Goal: Transaction & Acquisition: Purchase product/service

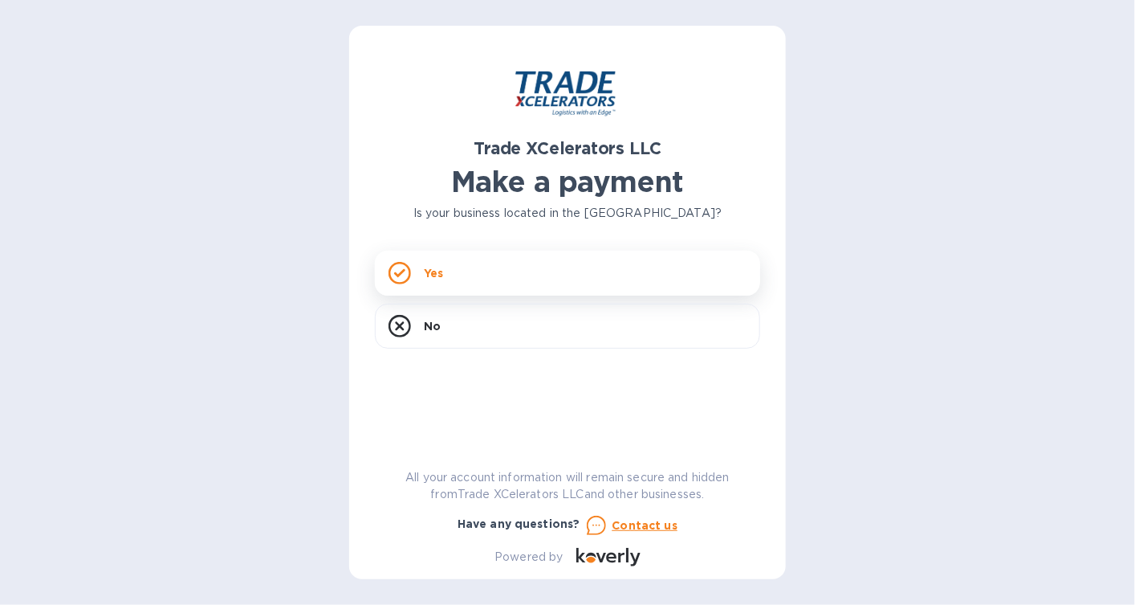
click at [458, 283] on div "Yes" at bounding box center [567, 273] width 385 height 45
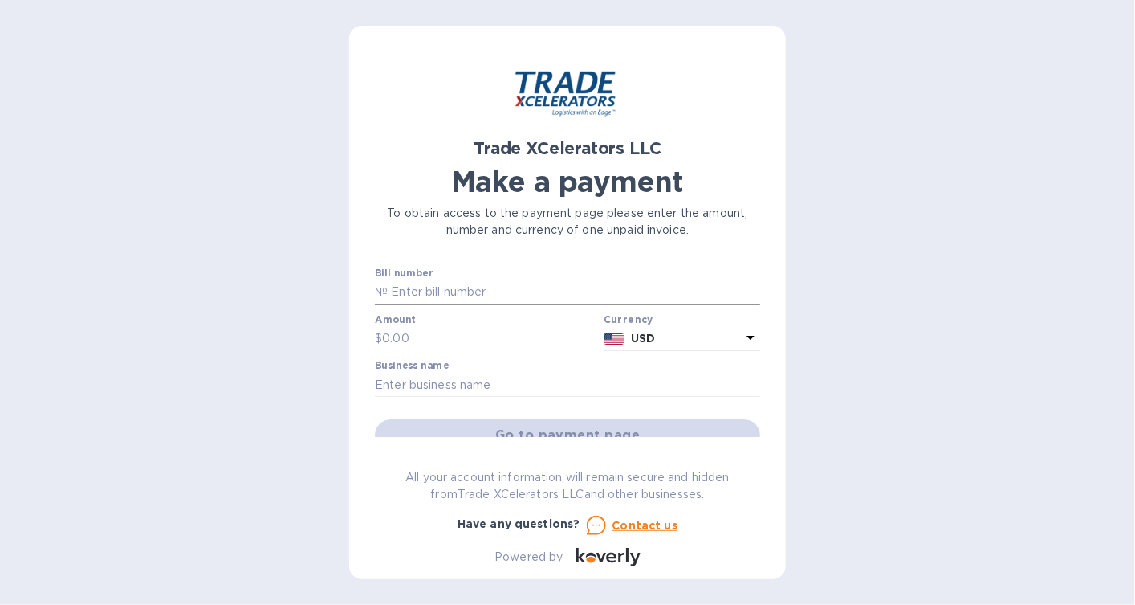
click at [527, 291] on input "text" at bounding box center [574, 292] width 373 height 24
drag, startPoint x: 389, startPoint y: 271, endPoint x: 406, endPoint y: 275, distance: 18.1
click at [406, 275] on label "Bill number" at bounding box center [404, 274] width 58 height 10
drag, startPoint x: 406, startPoint y: 275, endPoint x: 380, endPoint y: 288, distance: 29.4
click at [380, 288] on p "№" at bounding box center [381, 291] width 13 height 17
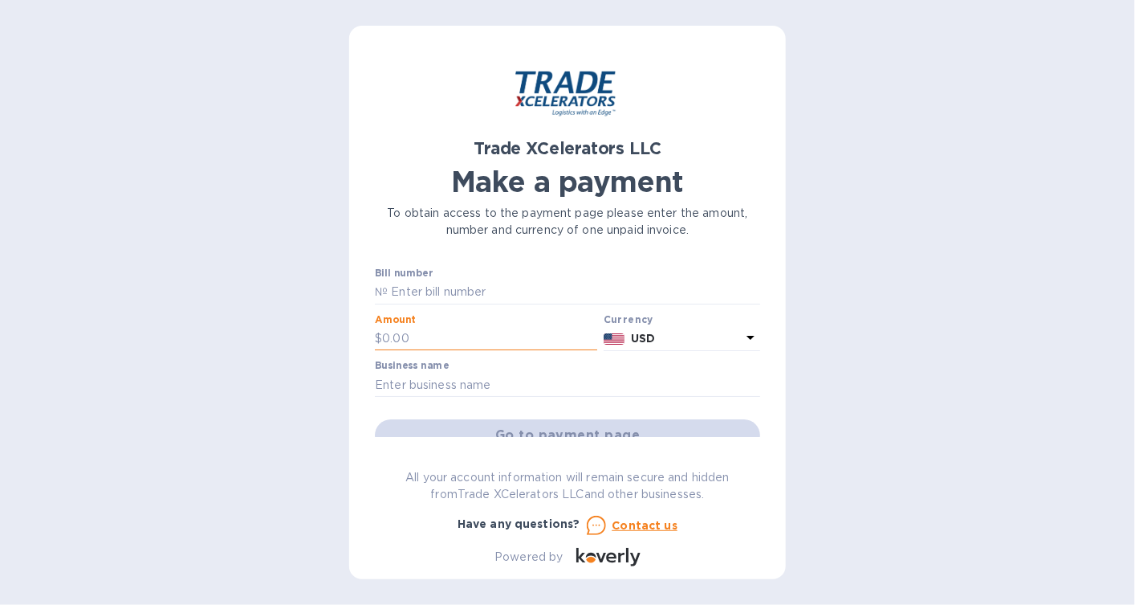
click at [431, 336] on input "text" at bounding box center [489, 339] width 215 height 24
type input "500.00"
click at [485, 385] on input "text" at bounding box center [567, 385] width 385 height 24
type input "a"
type input "ALAMO TRANSFORMER SUPPLY COMPANY"
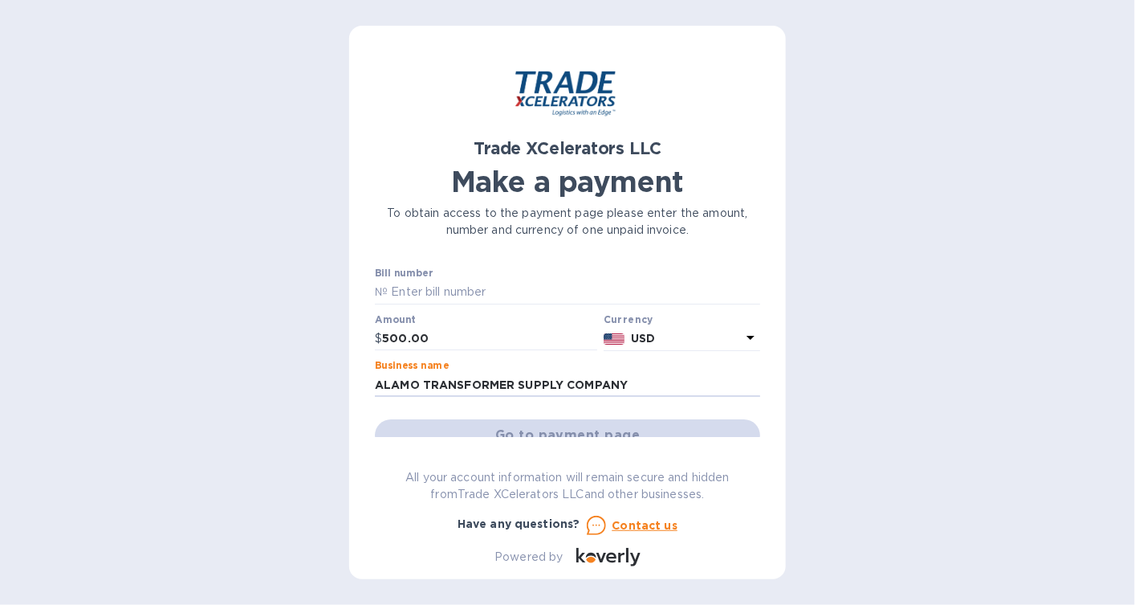
click at [525, 428] on div "Go to payment page" at bounding box center [568, 435] width 392 height 39
click at [438, 287] on input "text" at bounding box center [574, 292] width 373 height 24
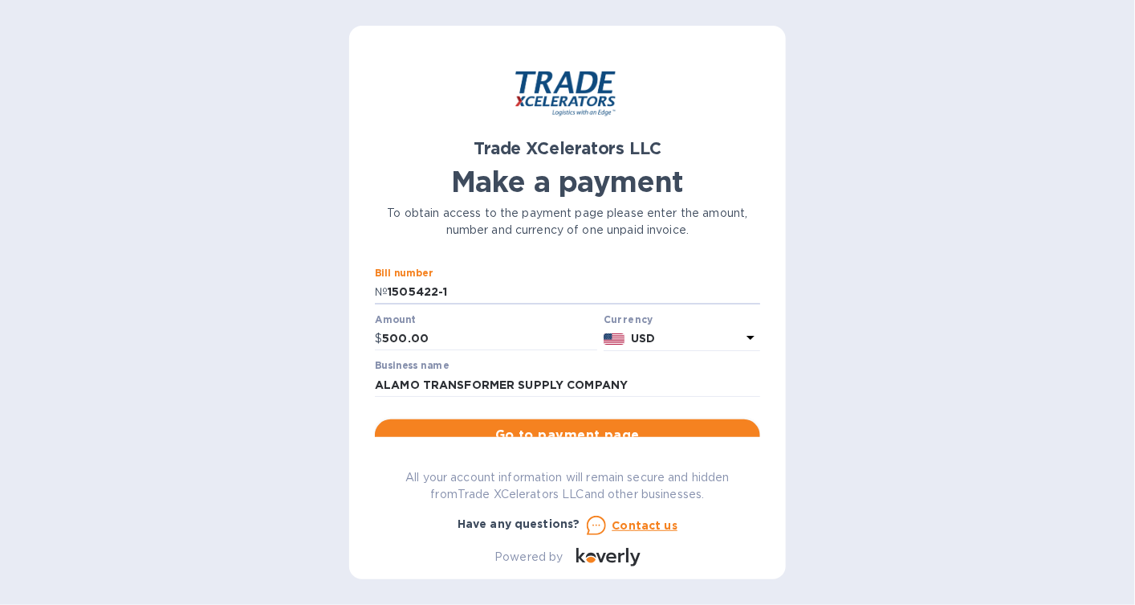
type input "1505422-1"
click at [619, 426] on span "Go to payment page" at bounding box center [568, 435] width 360 height 19
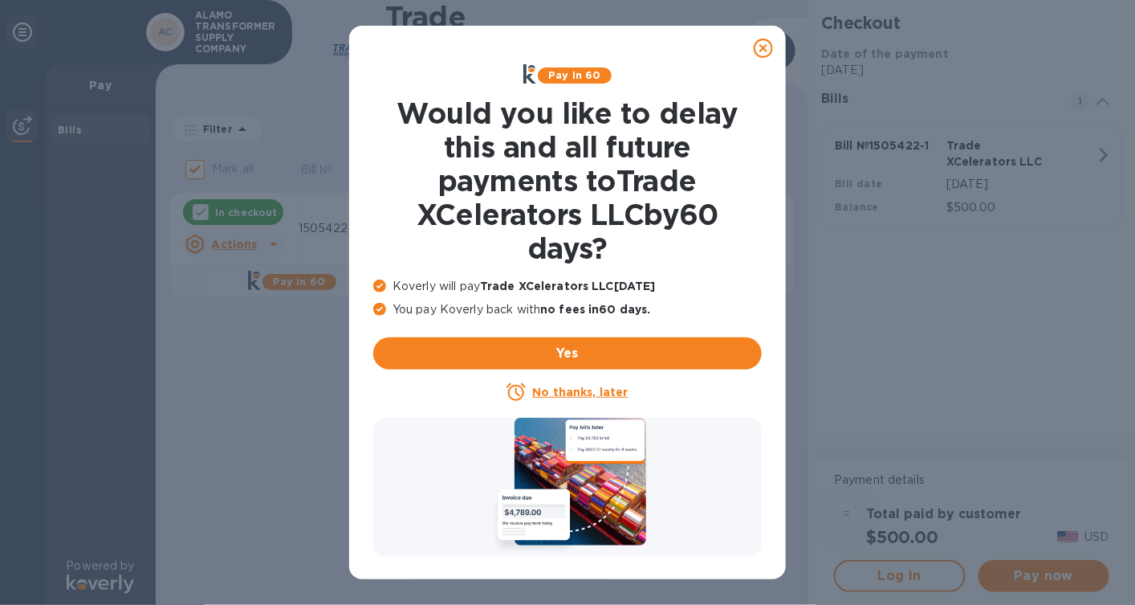
click at [544, 393] on u "No thanks, later" at bounding box center [580, 391] width 96 height 13
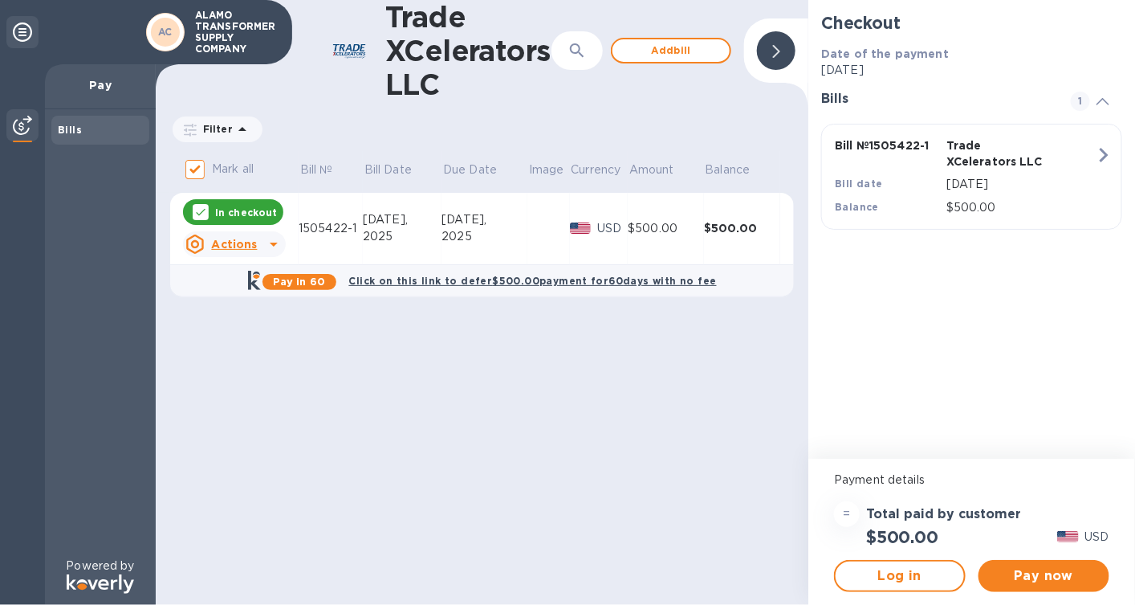
click at [238, 245] on u "Actions" at bounding box center [234, 244] width 46 height 13
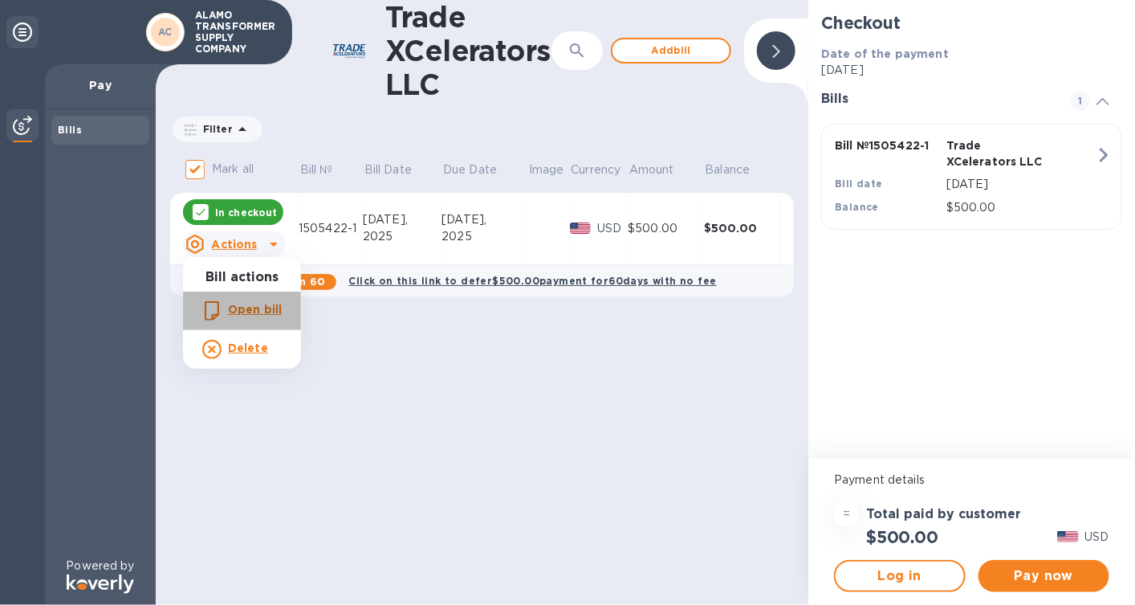
click at [247, 310] on b "Open bill" at bounding box center [255, 309] width 54 height 13
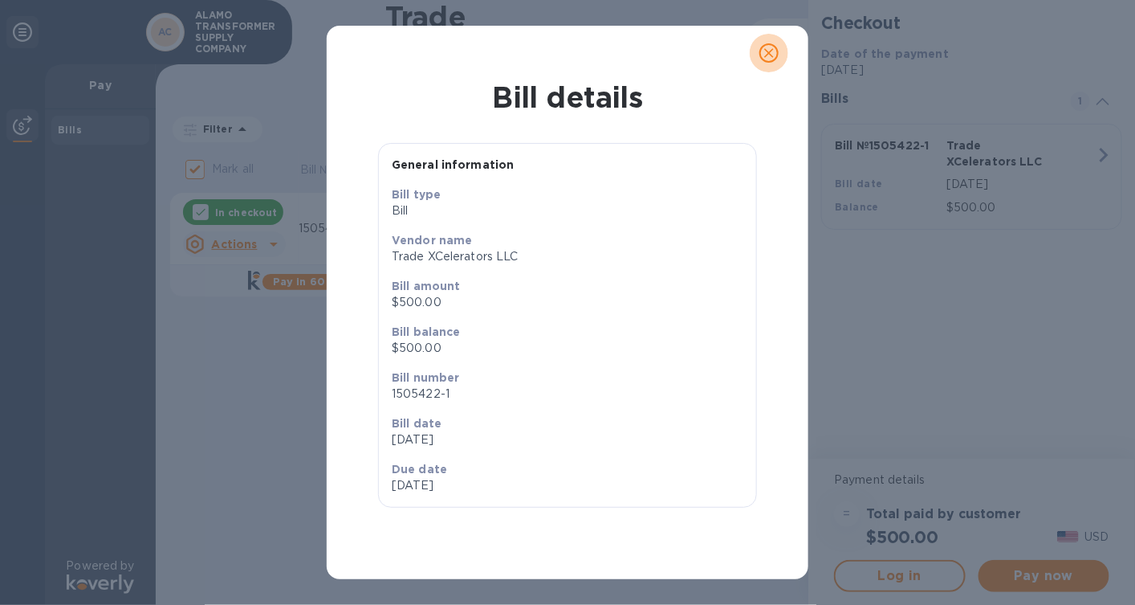
click at [766, 53] on icon "close" at bounding box center [769, 53] width 16 height 16
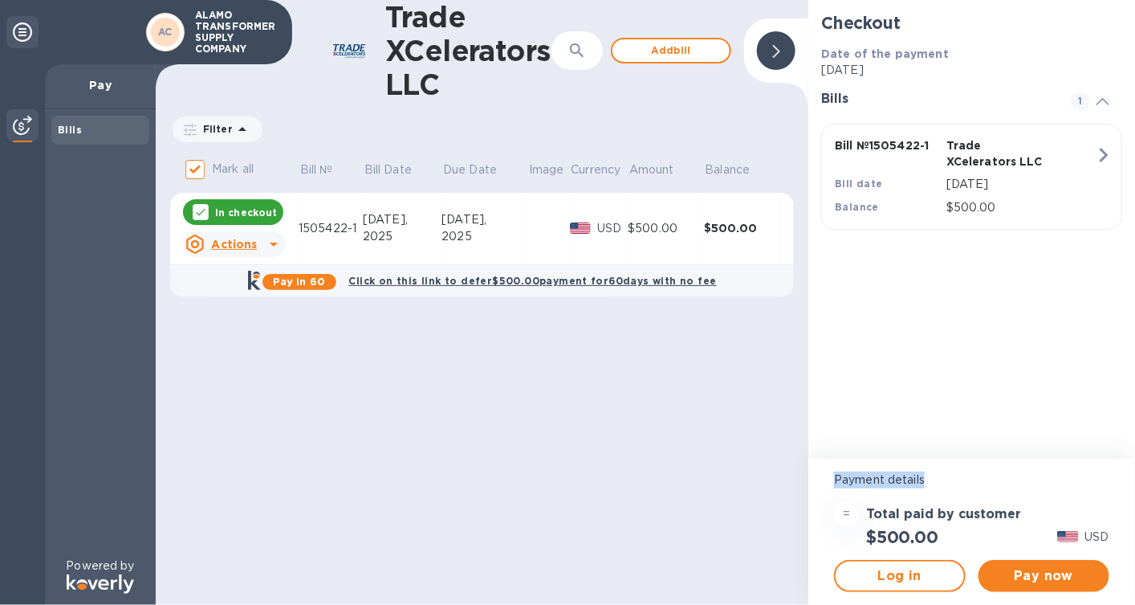
drag, startPoint x: 1030, startPoint y: 473, endPoint x: 1065, endPoint y: 395, distance: 85.2
click at [1065, 395] on div "Checkout Date of the payment [DATE] Bills 1 Bill № 1505422-1 Trade XCelerators …" at bounding box center [972, 302] width 327 height 605
click at [1042, 566] on span "Pay now" at bounding box center [1044, 575] width 105 height 19
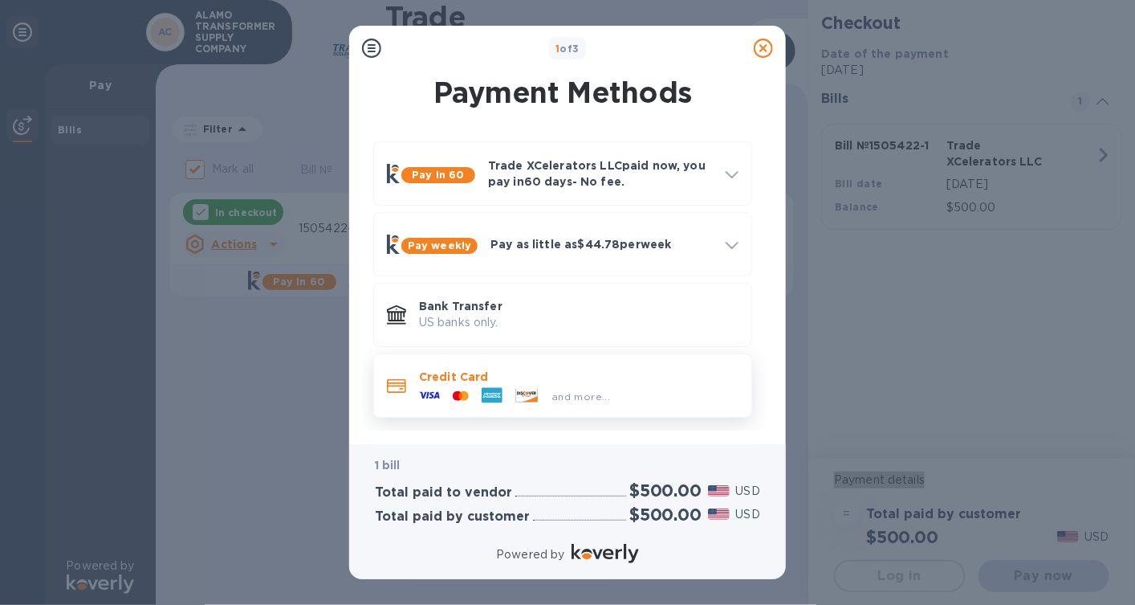
click at [461, 382] on p "Credit Card" at bounding box center [579, 377] width 320 height 16
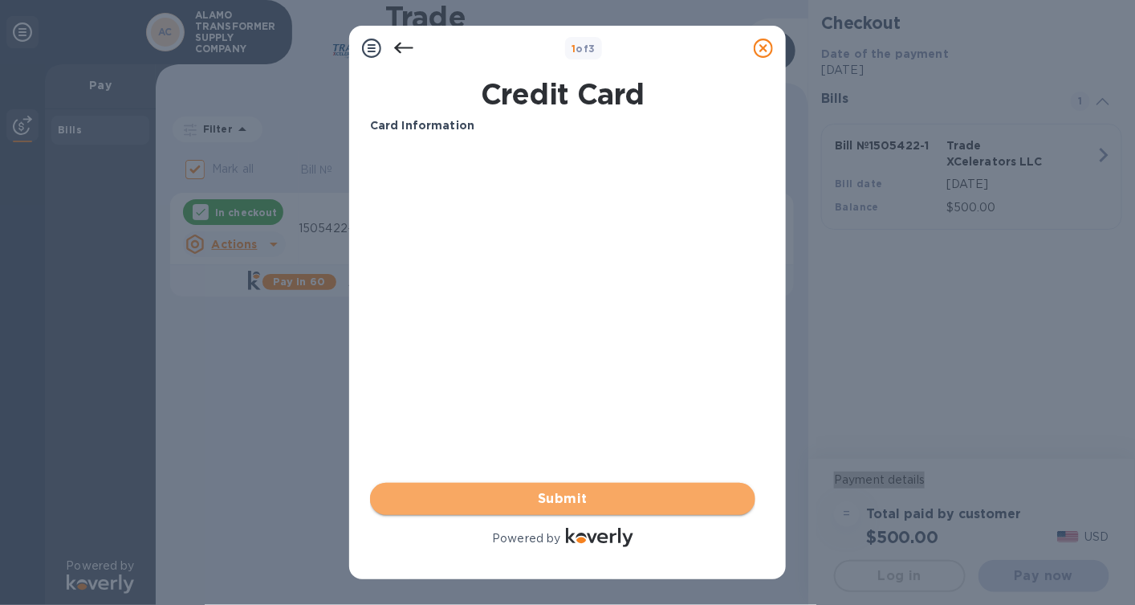
click at [578, 499] on span "Submit" at bounding box center [563, 498] width 360 height 19
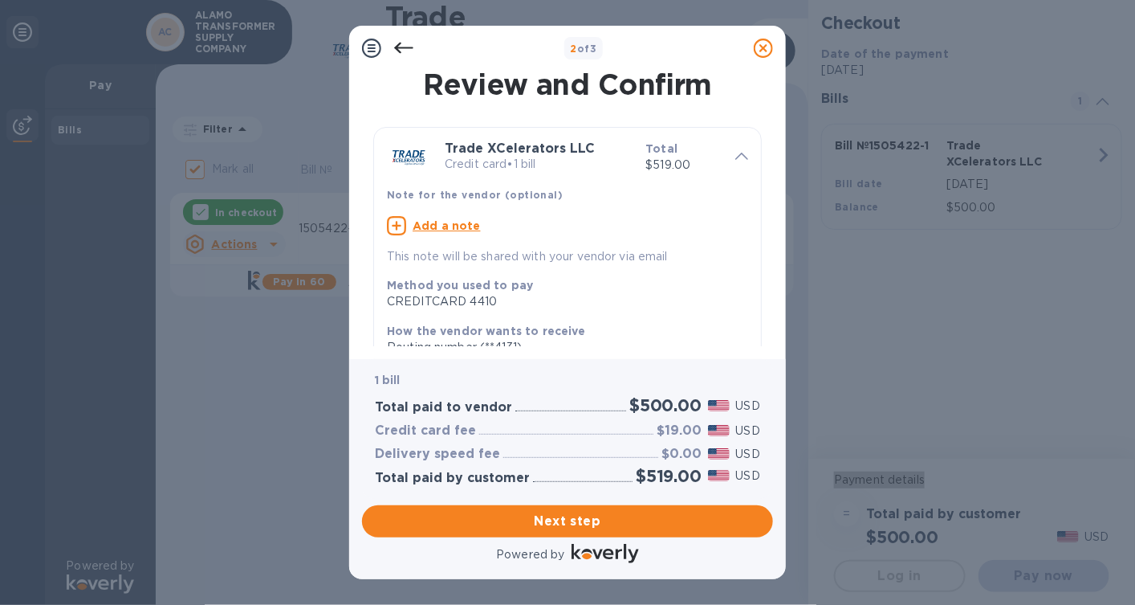
click at [405, 44] on icon at bounding box center [403, 48] width 19 height 19
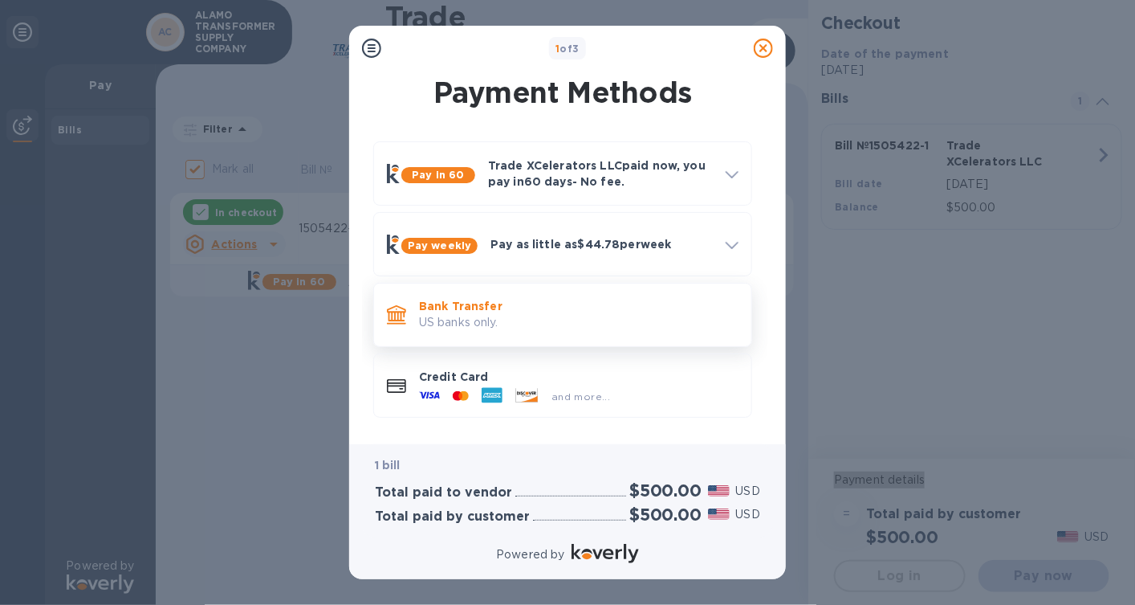
click at [459, 315] on p "US banks only." at bounding box center [579, 322] width 320 height 17
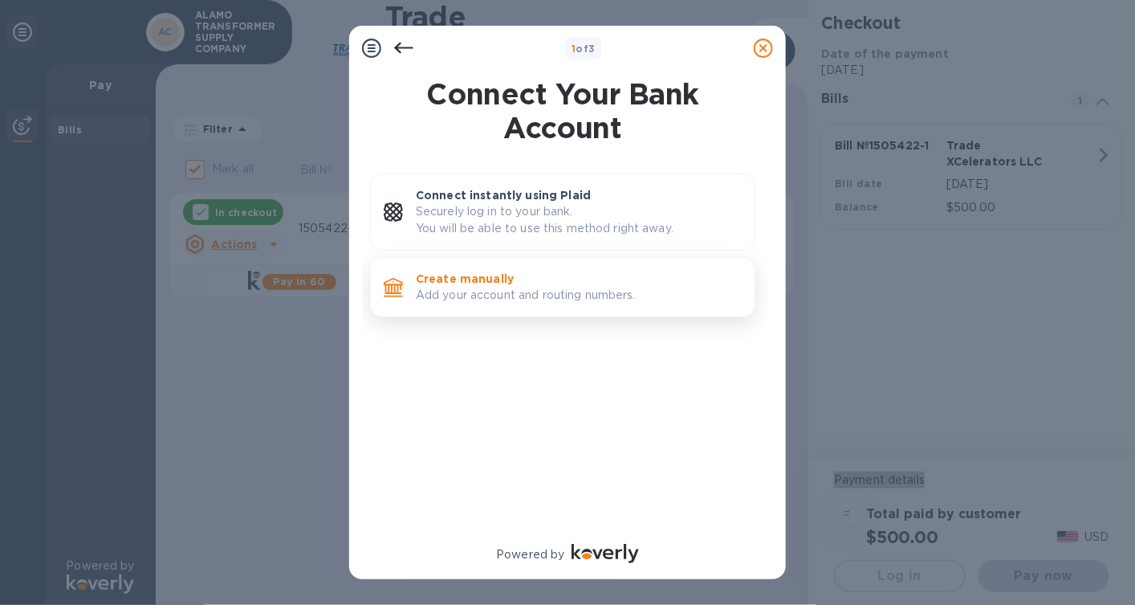
click at [464, 304] on div "Create manually Add your account and routing numbers." at bounding box center [578, 287] width 339 height 46
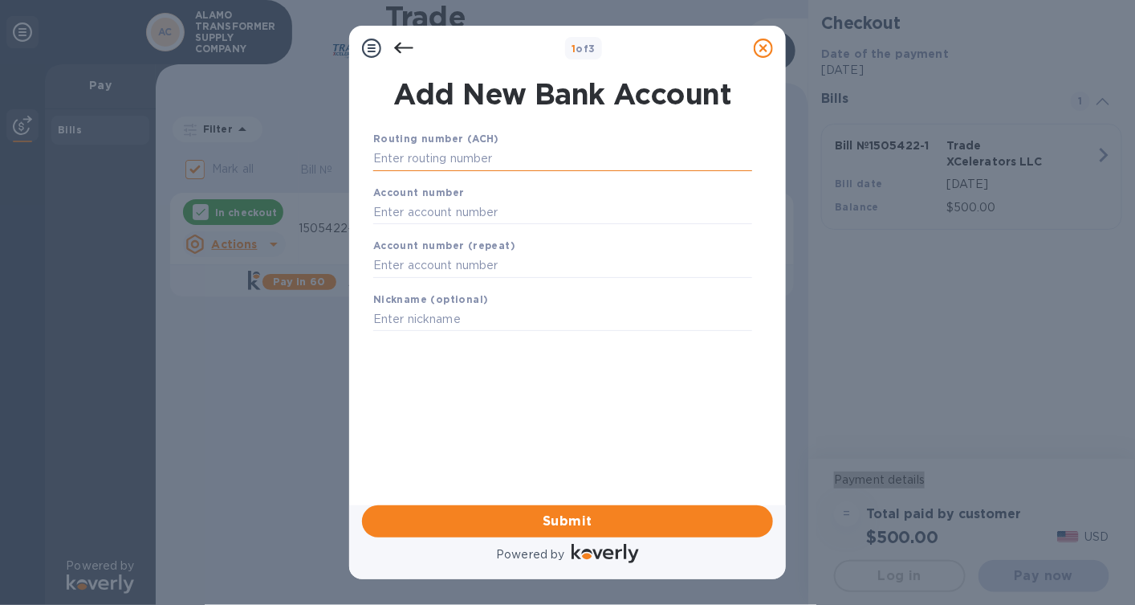
click at [410, 159] on input "text" at bounding box center [562, 159] width 379 height 24
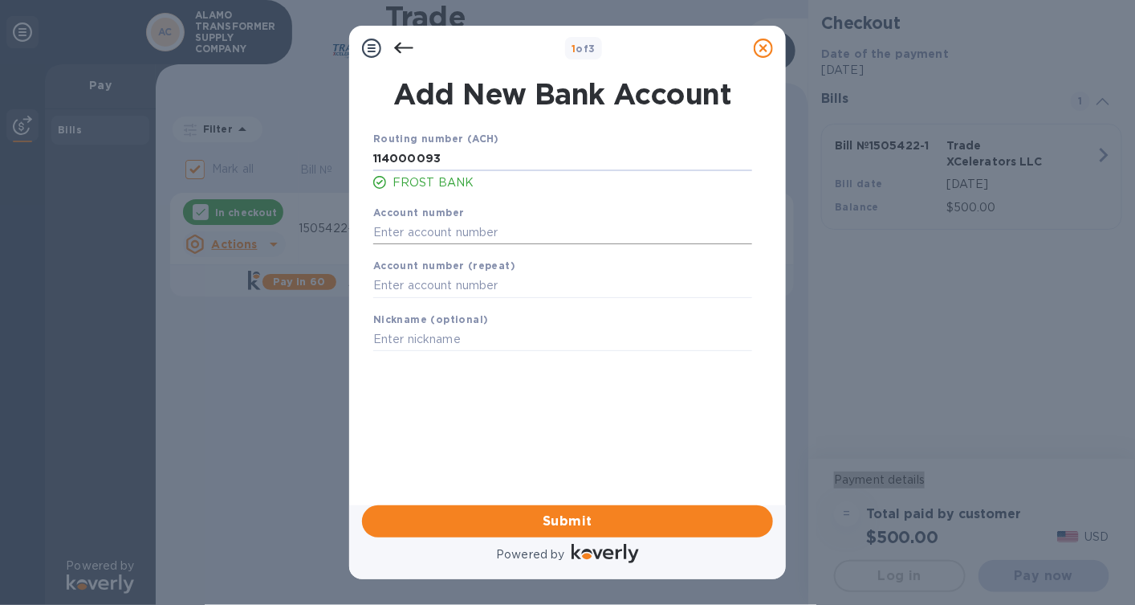
type input "114000093"
click at [418, 238] on input "text" at bounding box center [562, 232] width 379 height 24
type input "750037044"
click at [412, 279] on input "text" at bounding box center [562, 286] width 379 height 24
type input "750037044"
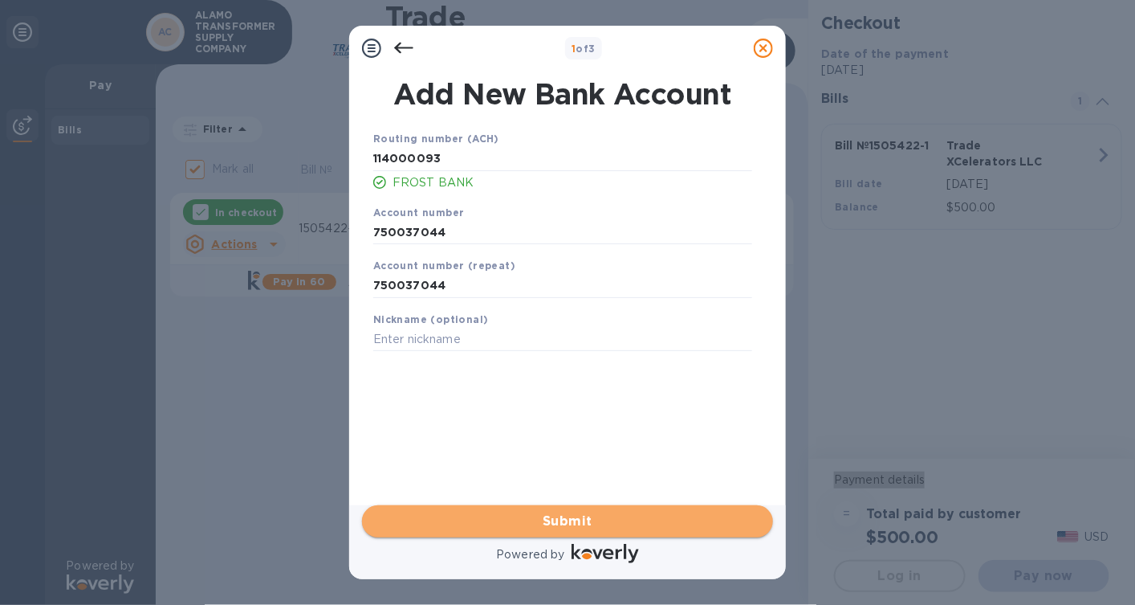
click at [564, 517] on span "Submit" at bounding box center [567, 520] width 385 height 19
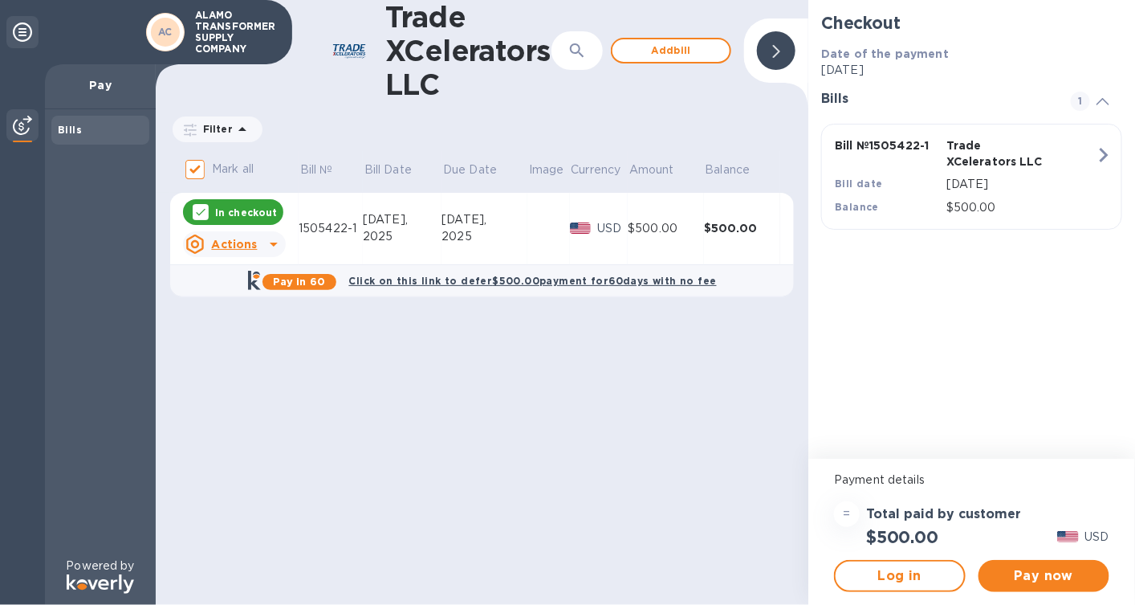
click at [784, 53] on div at bounding box center [776, 50] width 39 height 39
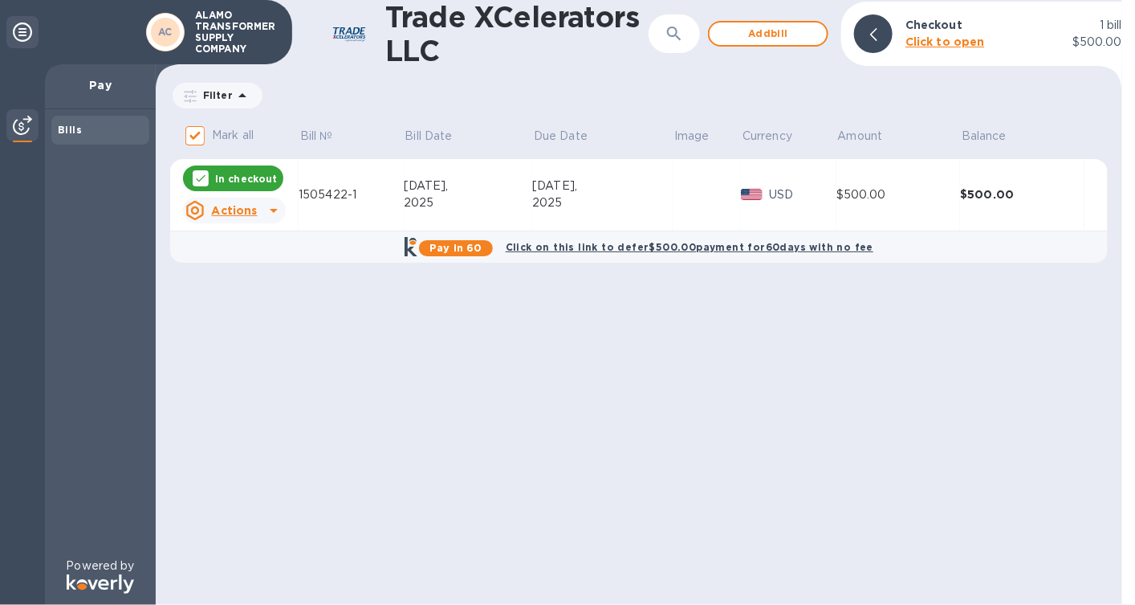
click at [226, 215] on u "Actions" at bounding box center [234, 210] width 46 height 13
click at [262, 279] on b "Open bill" at bounding box center [255, 275] width 54 height 13
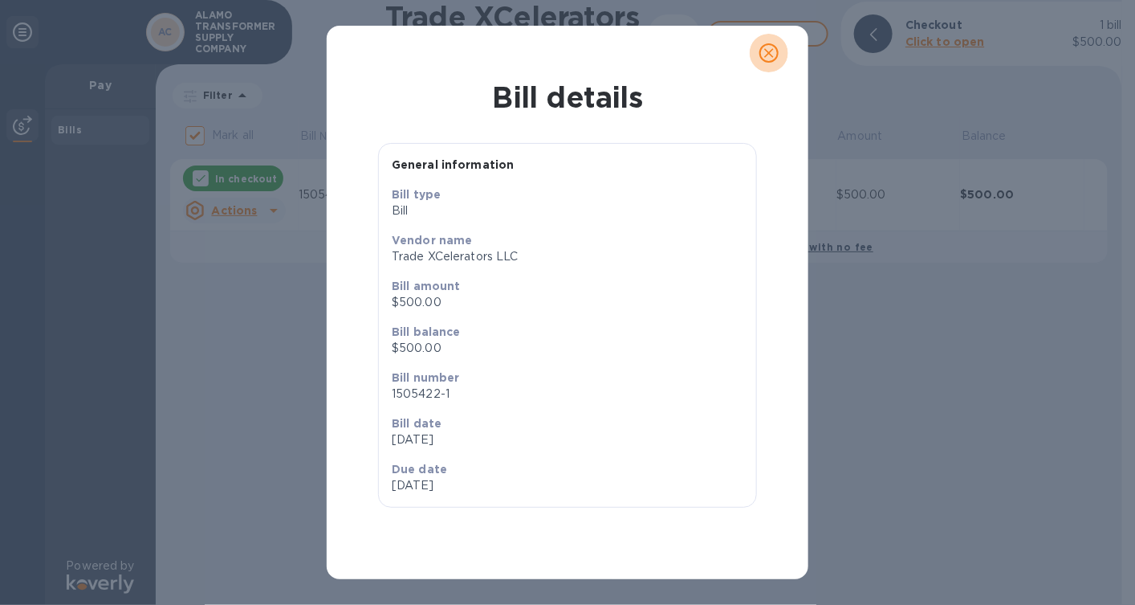
click at [767, 42] on button "close" at bounding box center [769, 53] width 39 height 39
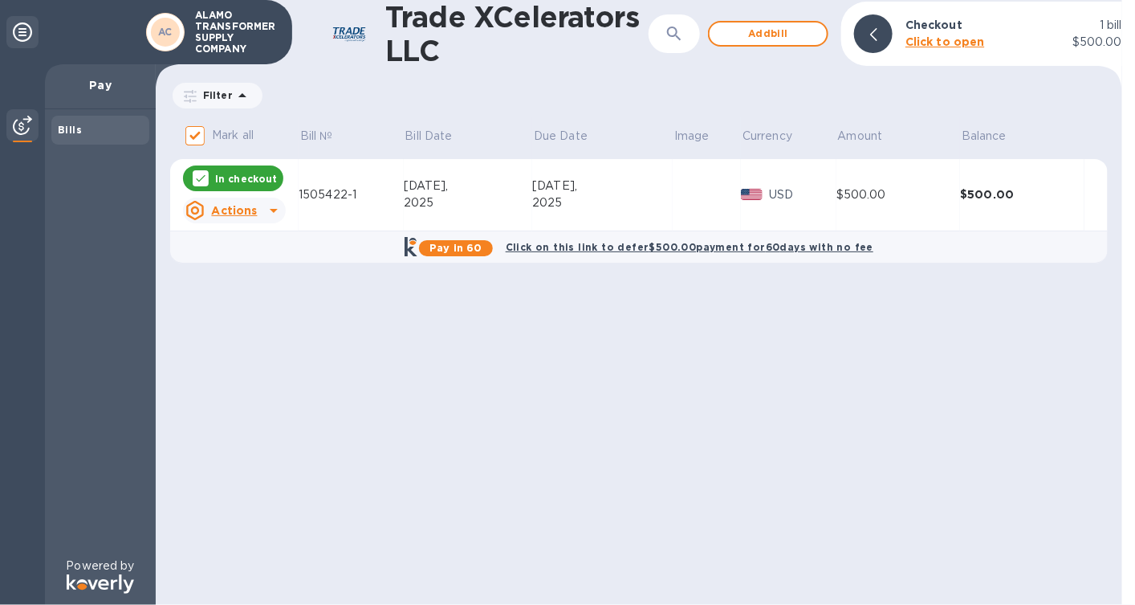
click at [955, 43] on b "Click to open" at bounding box center [945, 41] width 79 height 13
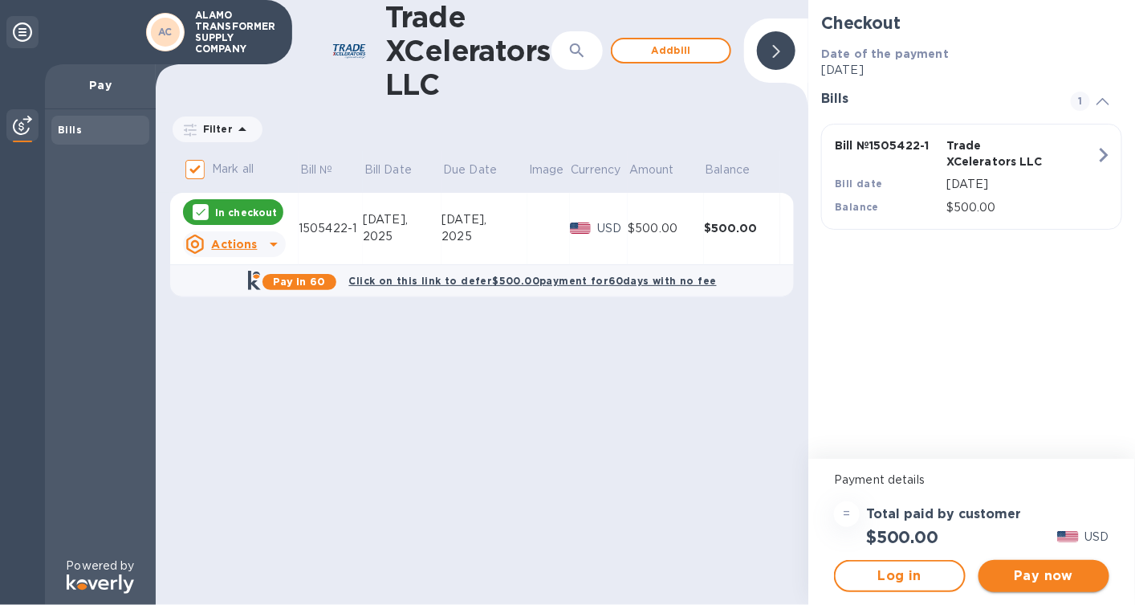
click at [1031, 566] on span "Pay now" at bounding box center [1044, 575] width 105 height 19
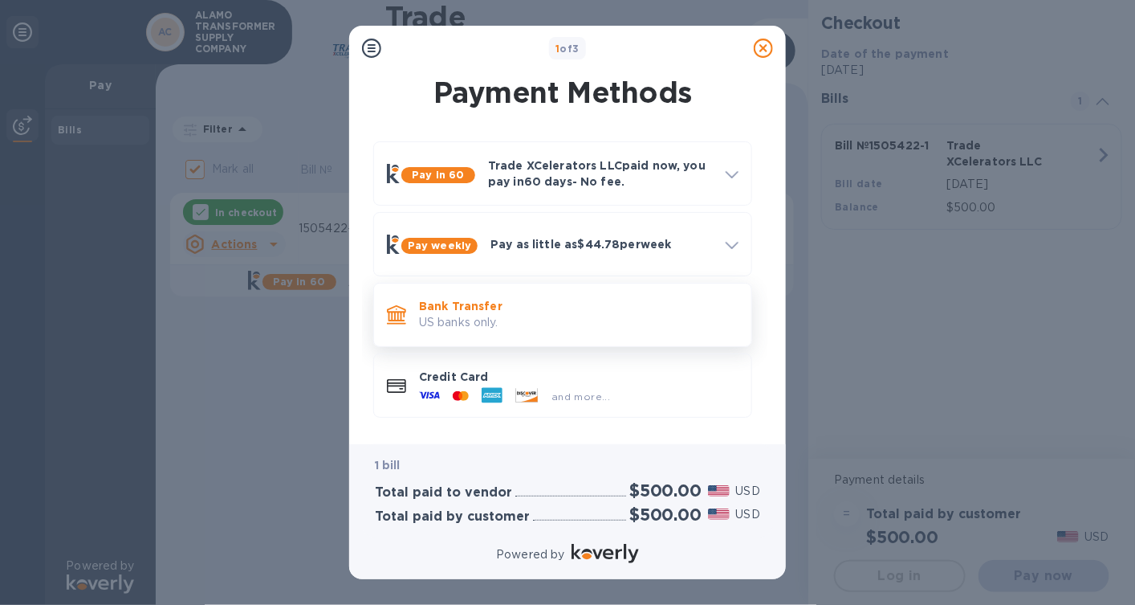
click at [571, 308] on p "Bank Transfer" at bounding box center [579, 306] width 320 height 16
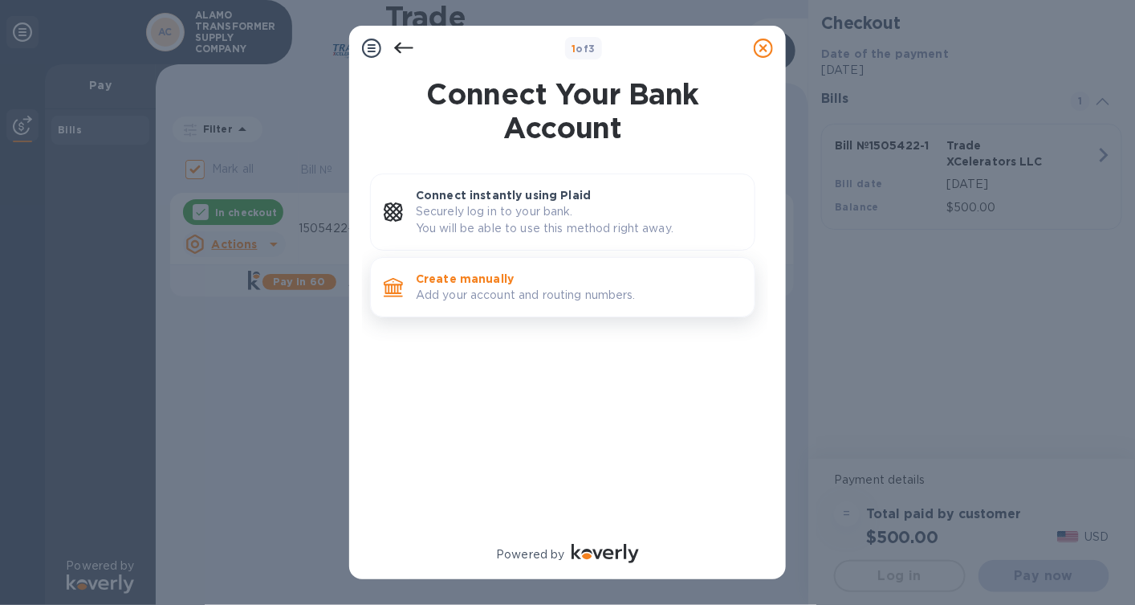
click at [549, 274] on p "Create manually" at bounding box center [579, 279] width 326 height 16
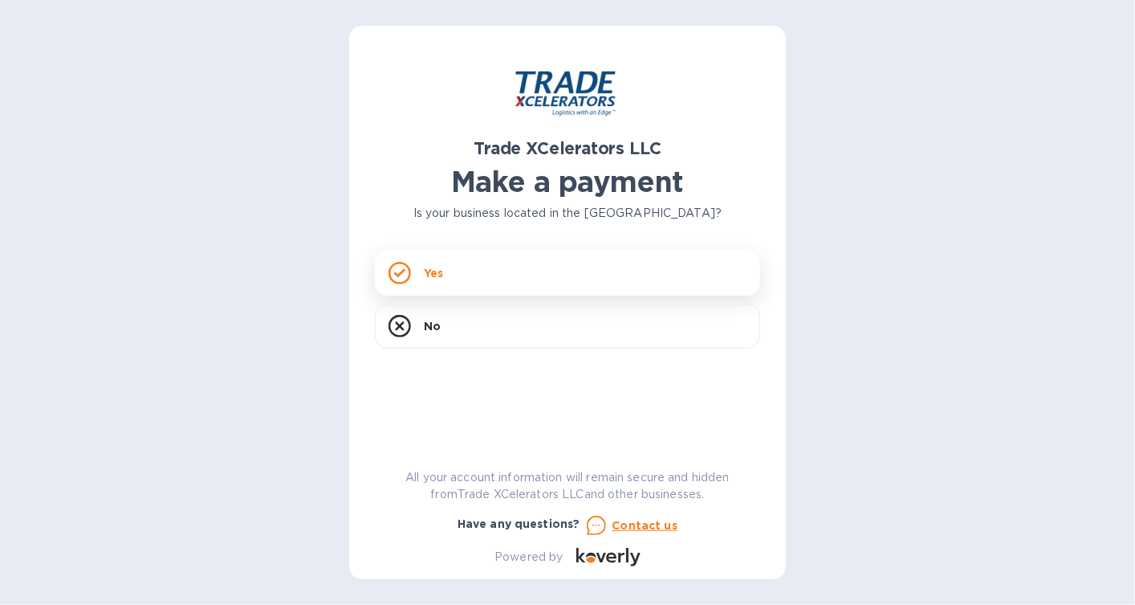
click at [482, 273] on div "Yes" at bounding box center [567, 273] width 385 height 45
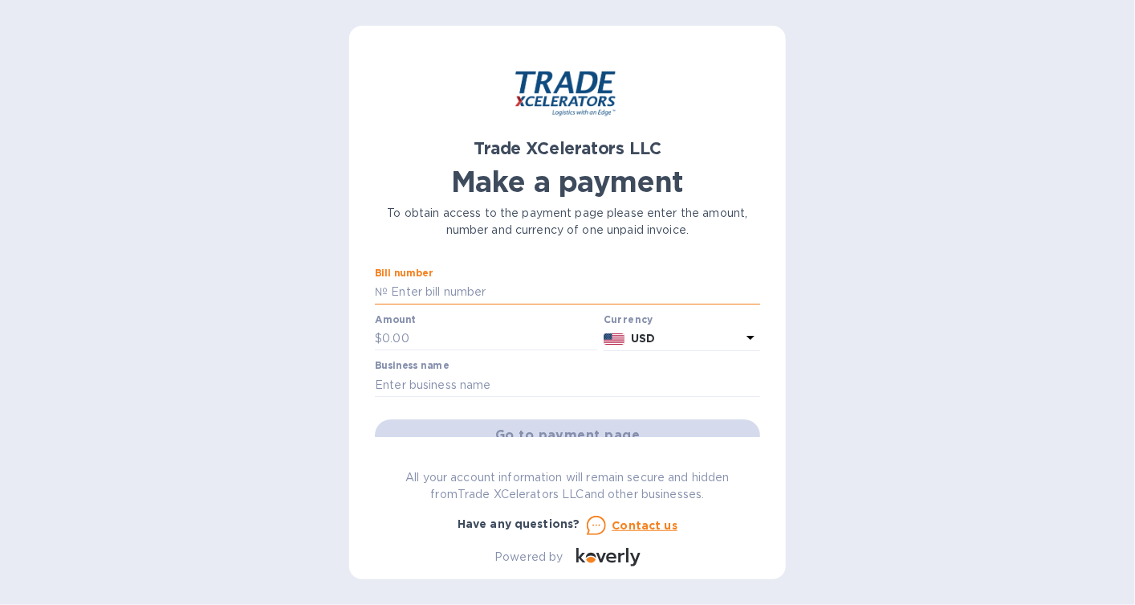
click at [450, 299] on input "text" at bounding box center [574, 292] width 373 height 24
type input "1505422-1"
click at [454, 325] on div "Amount $" at bounding box center [486, 332] width 222 height 37
click at [435, 340] on input "text" at bounding box center [489, 339] width 215 height 24
type input "500.00"
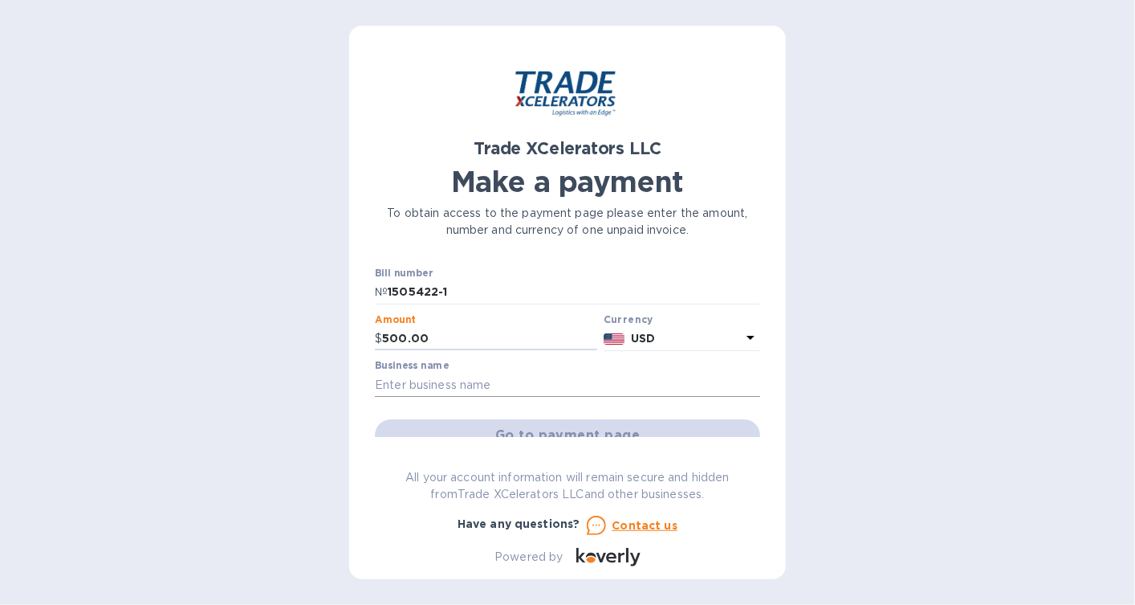
click at [454, 381] on input "text" at bounding box center [567, 385] width 385 height 24
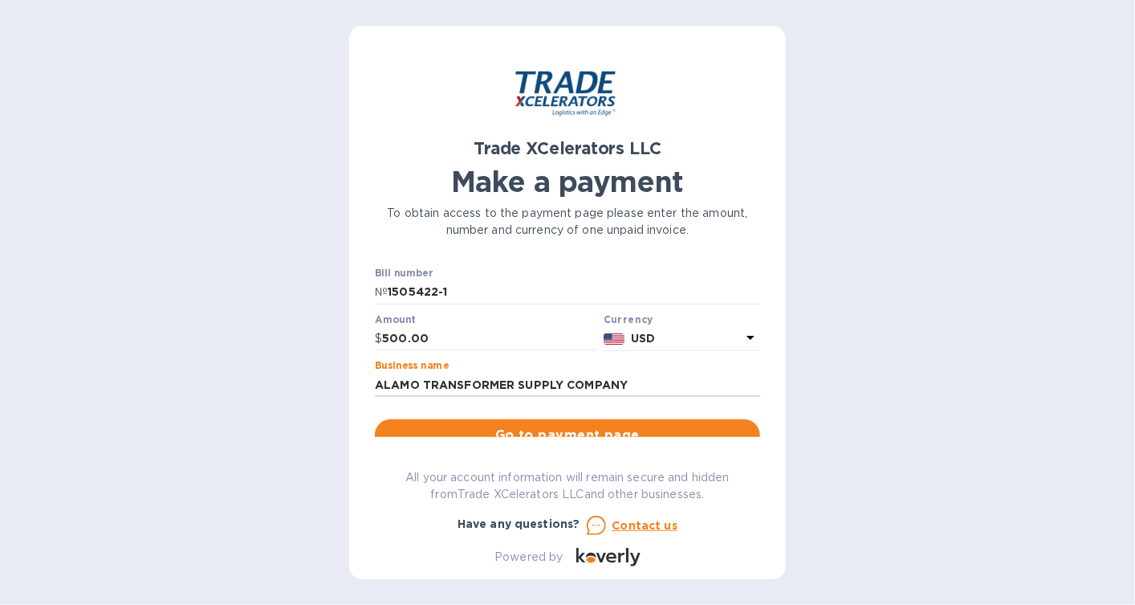
type input "ALAMO TRANSFORMER SUPPLY COMPANY"
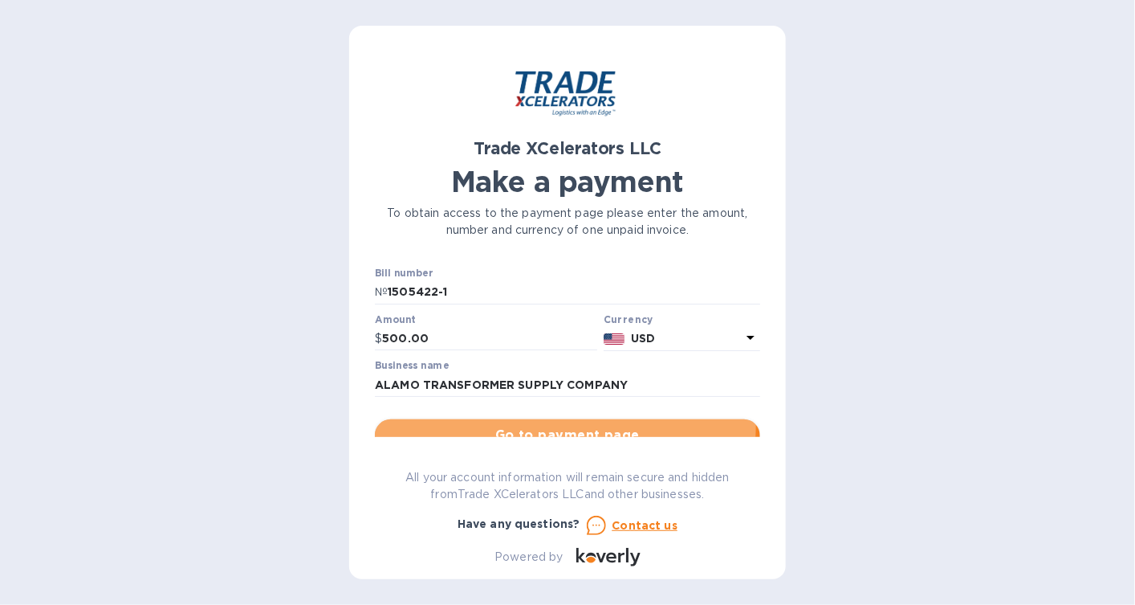
click at [543, 426] on span "Go to payment page" at bounding box center [568, 435] width 360 height 19
